Goal: Task Accomplishment & Management: Complete application form

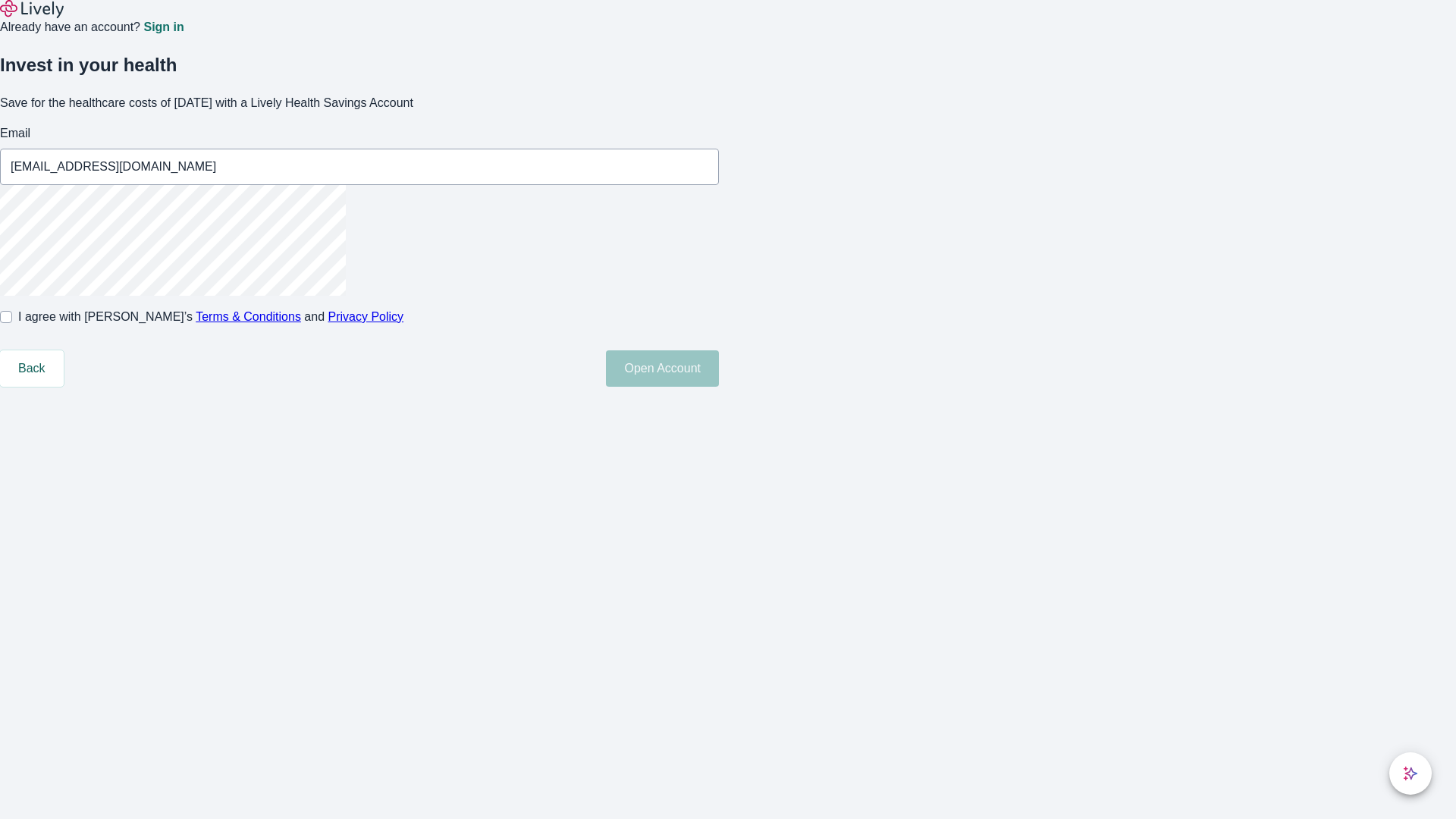
click at [12, 324] on input "I agree with Lively’s Terms & Conditions and Privacy Policy" at bounding box center [6, 317] width 12 height 12
checkbox input "true"
click at [719, 387] on button "Open Account" at bounding box center [662, 369] width 113 height 36
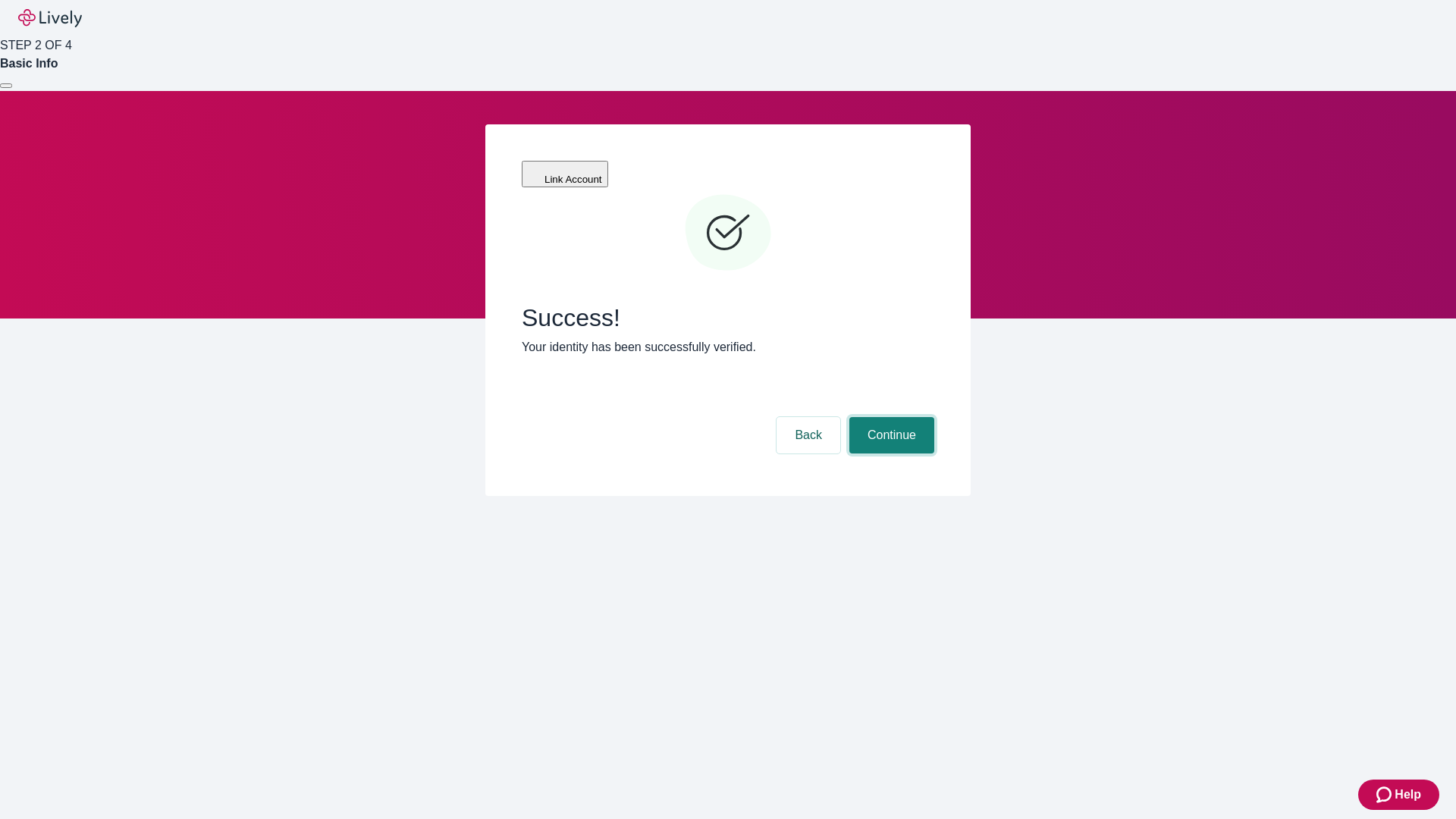
click at [890, 418] on button "Continue" at bounding box center [892, 436] width 84 height 36
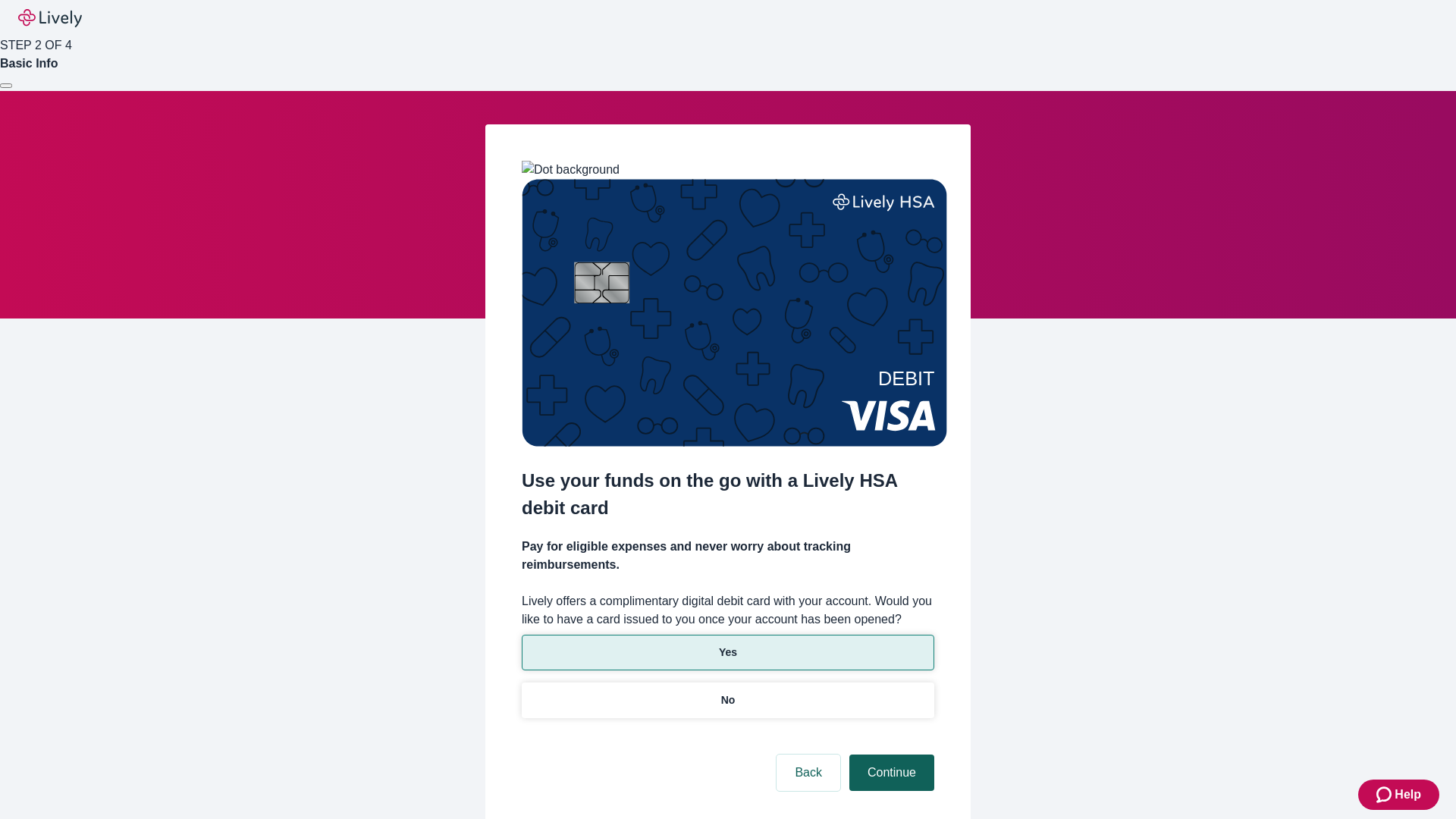
click at [728, 645] on p "Yes" at bounding box center [728, 653] width 18 height 16
click at [890, 755] on button "Continue" at bounding box center [892, 773] width 84 height 36
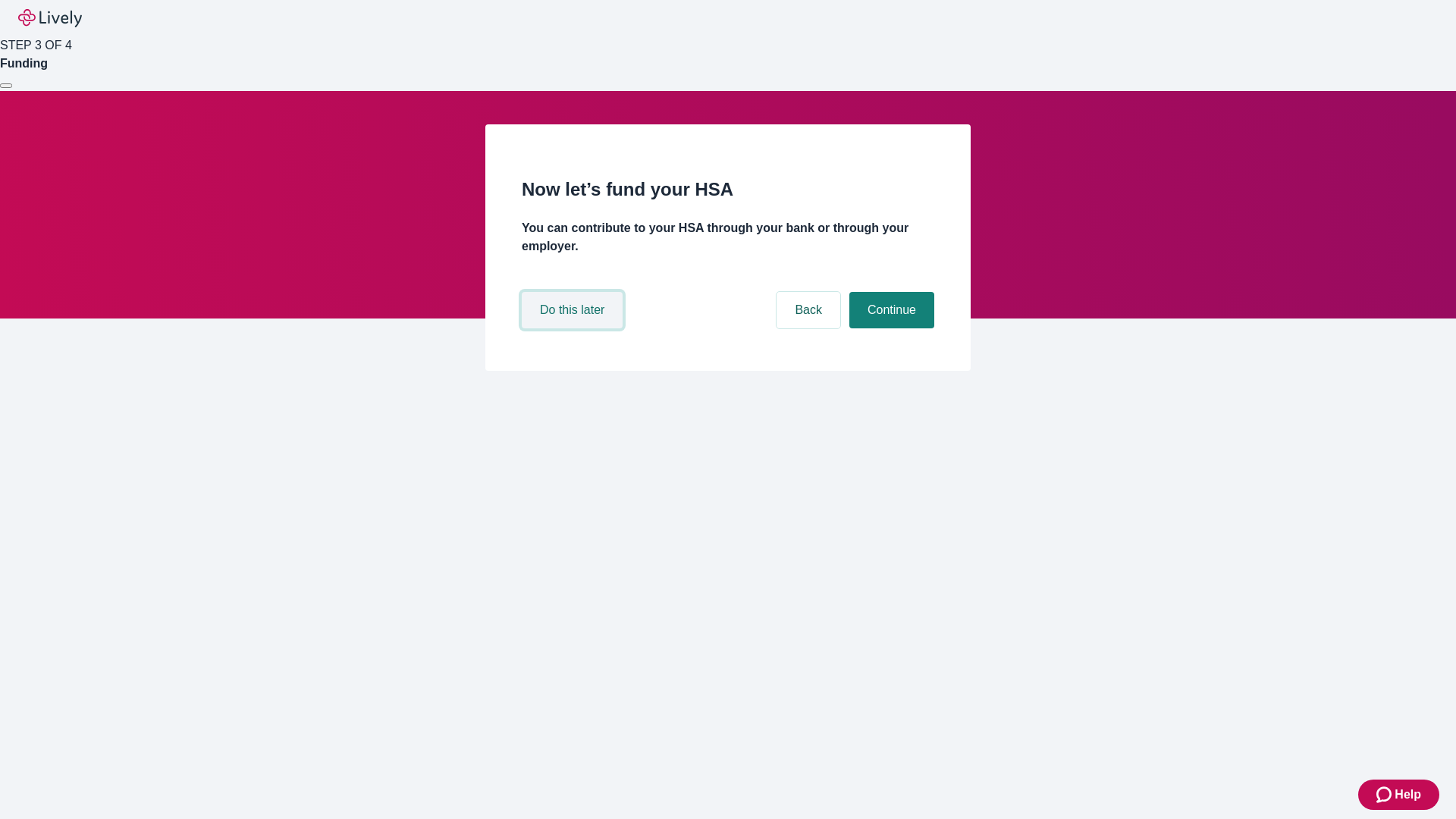
click at [574, 328] on button "Do this later" at bounding box center [572, 310] width 101 height 36
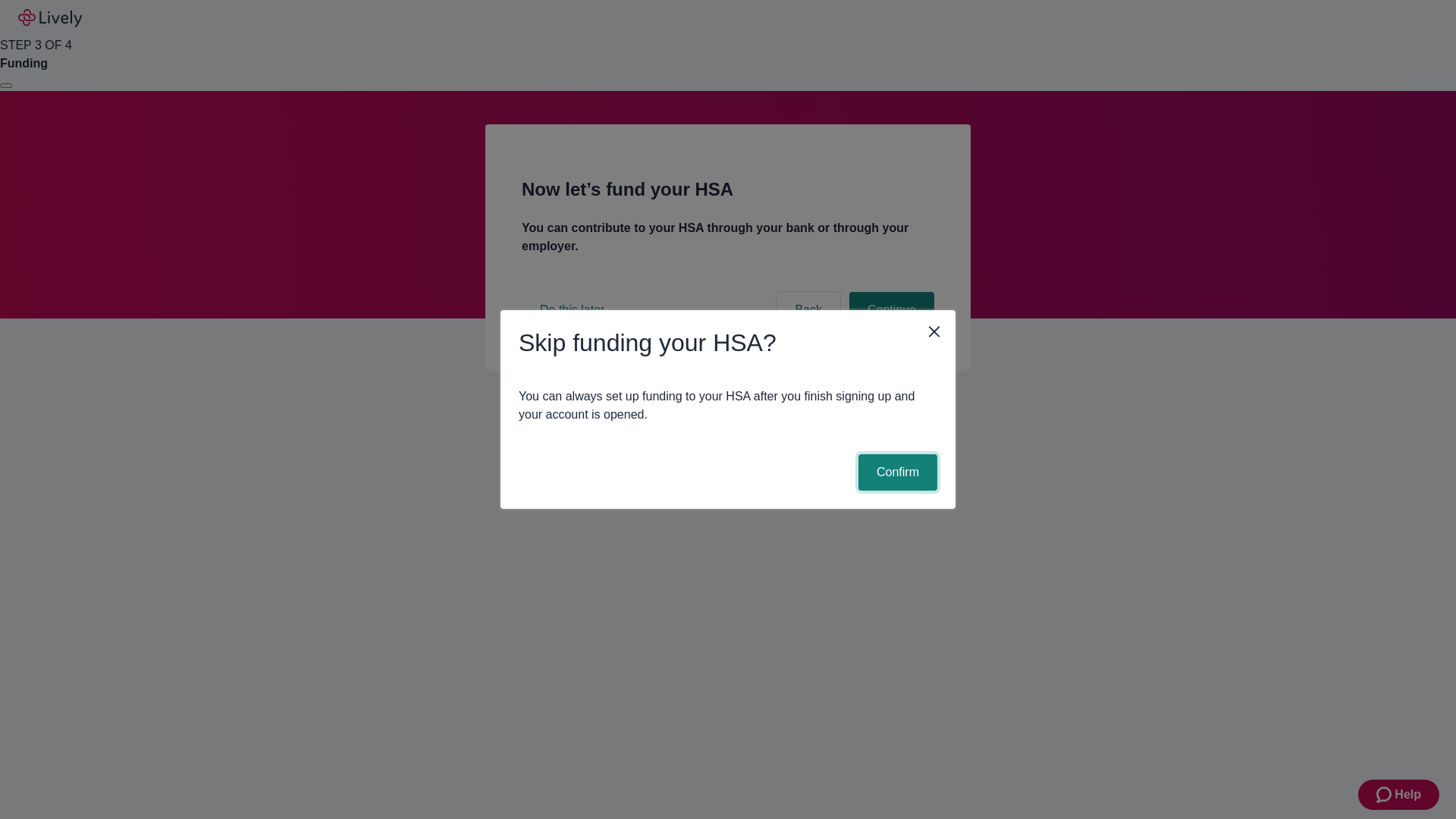
click at [895, 472] on button "Confirm" at bounding box center [897, 472] width 79 height 36
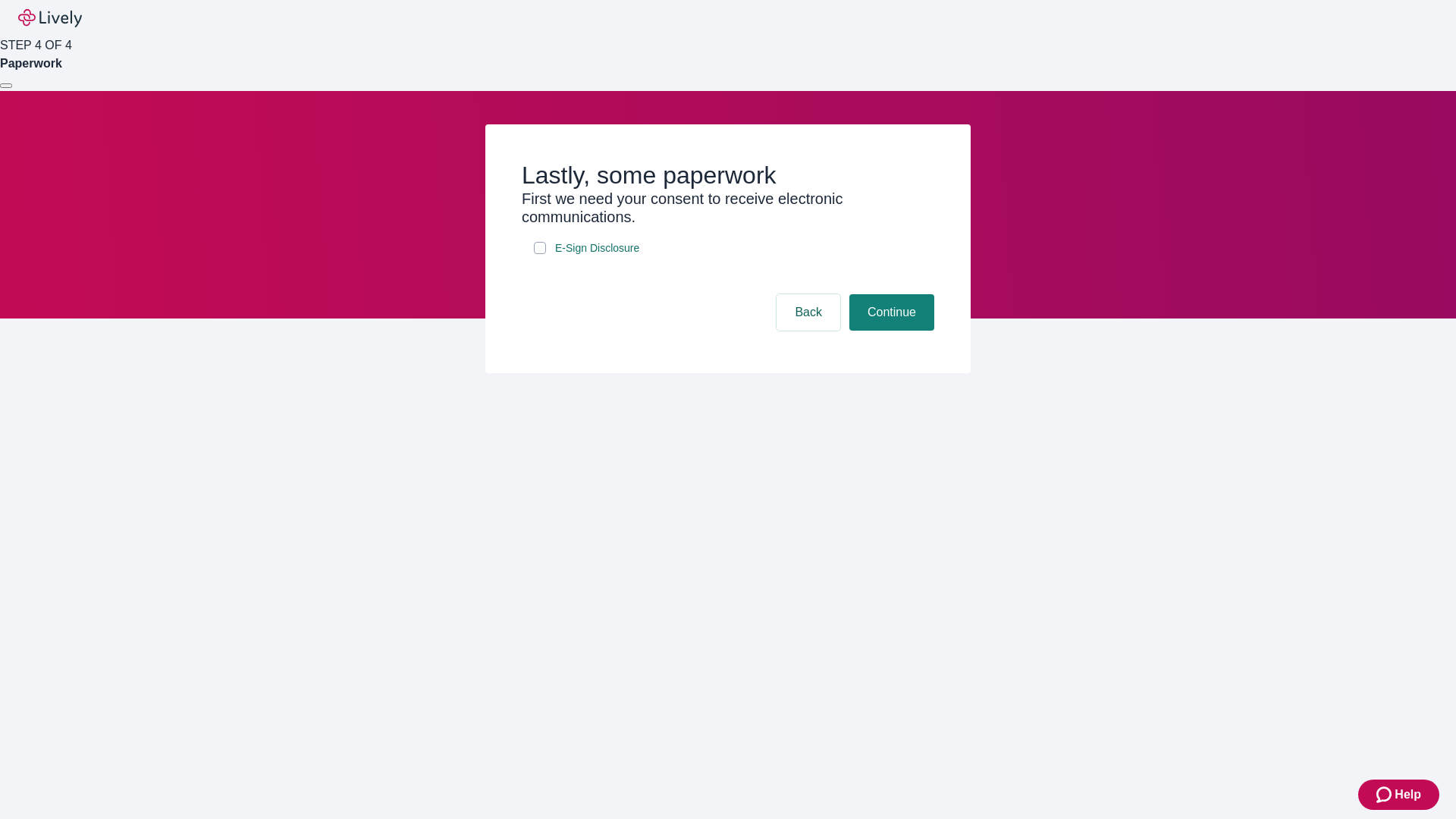
click at [540, 254] on input "E-Sign Disclosure" at bounding box center [539, 248] width 12 height 12
checkbox input "true"
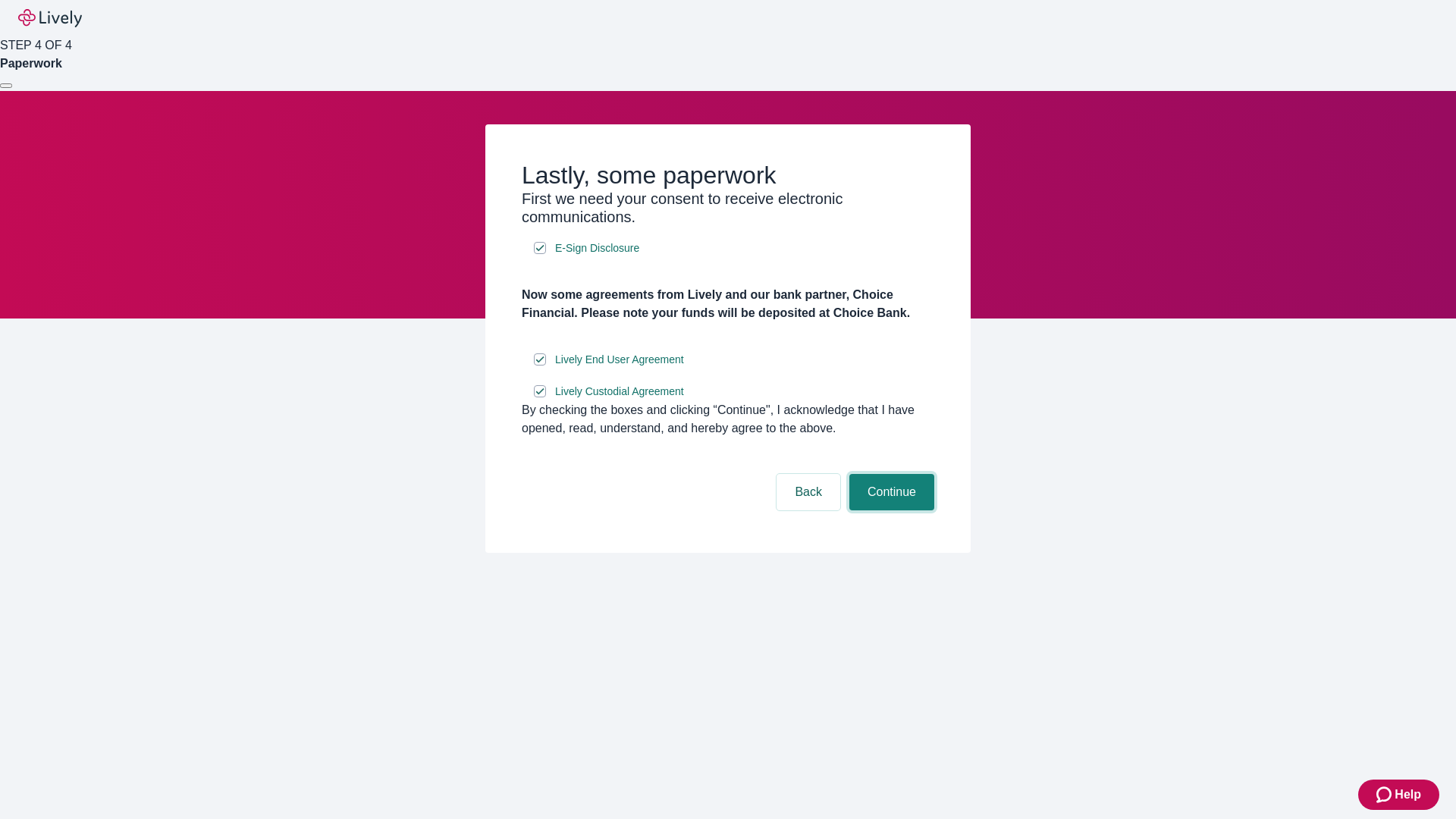
click at [890, 511] on button "Continue" at bounding box center [892, 493] width 84 height 36
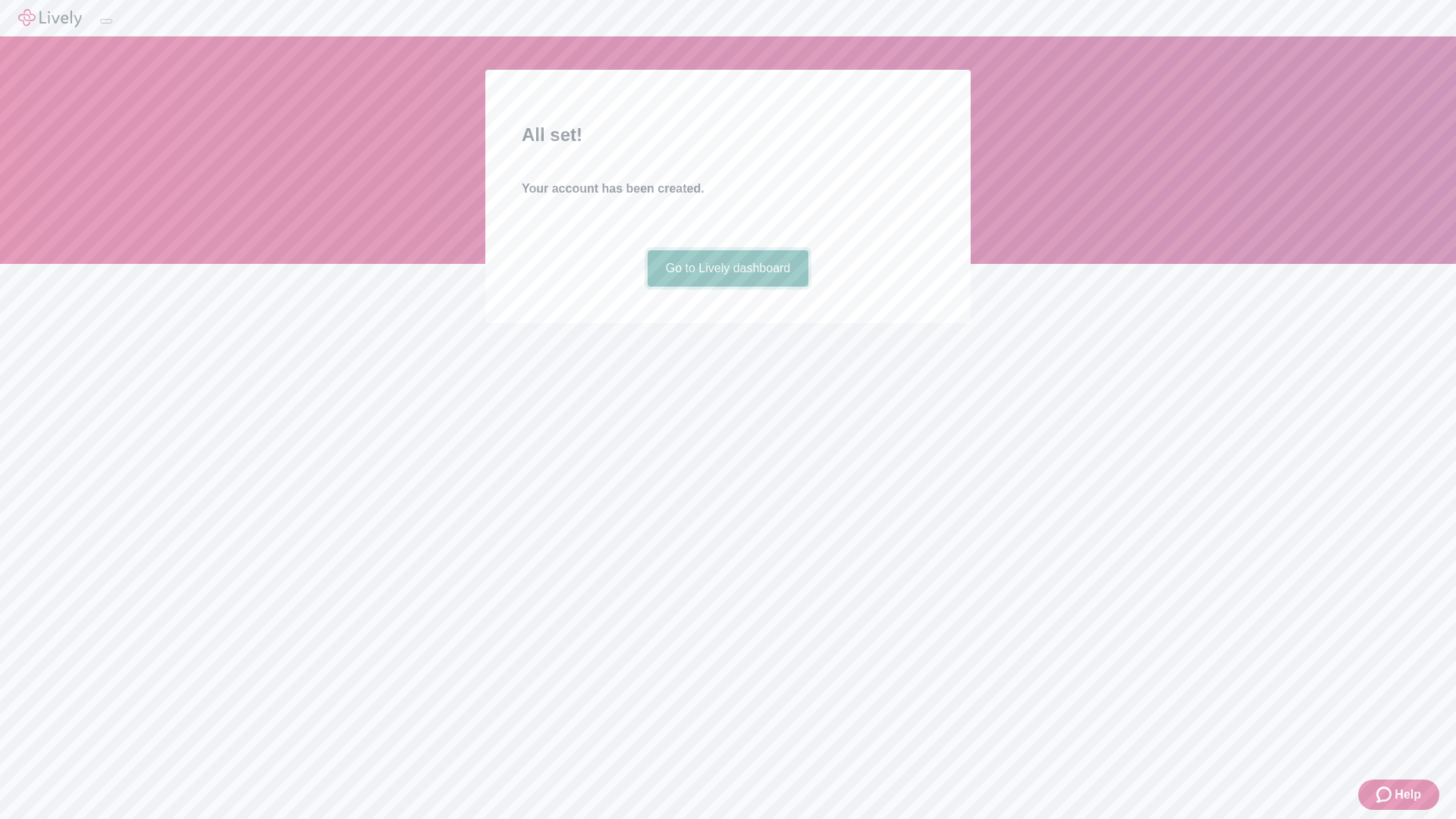
click at [728, 287] on link "Go to Lively dashboard" at bounding box center [728, 269] width 161 height 36
